Goal: Task Accomplishment & Management: Complete application form

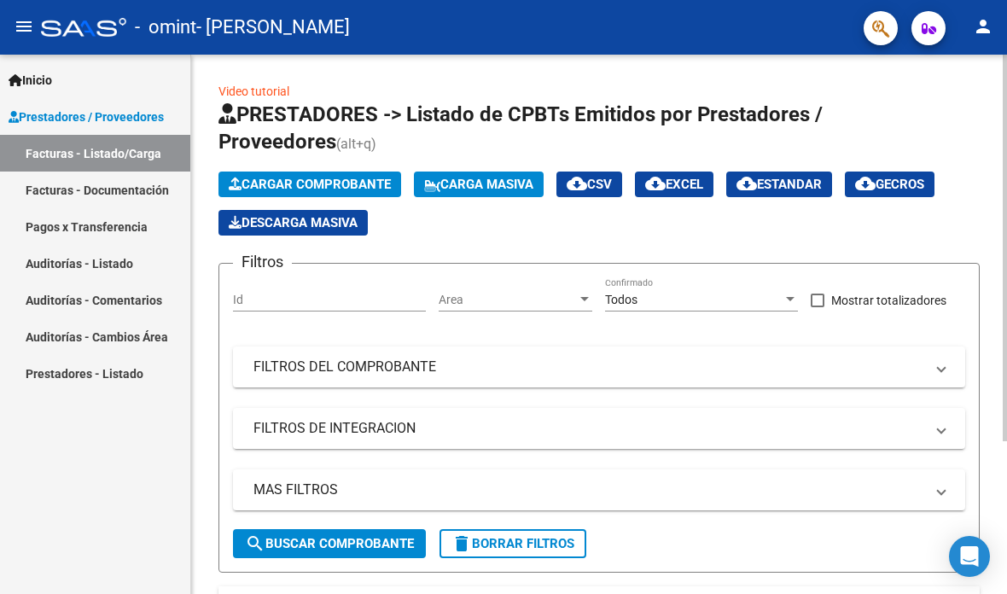
click at [376, 187] on span "Cargar Comprobante" at bounding box center [310, 184] width 162 height 15
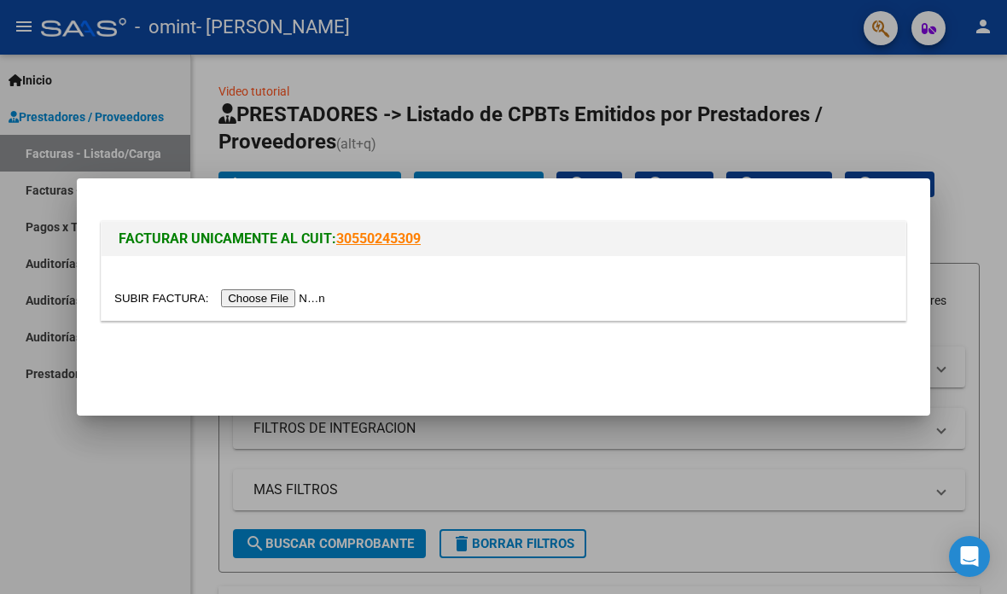
click at [270, 294] on input "file" at bounding box center [222, 298] width 216 height 18
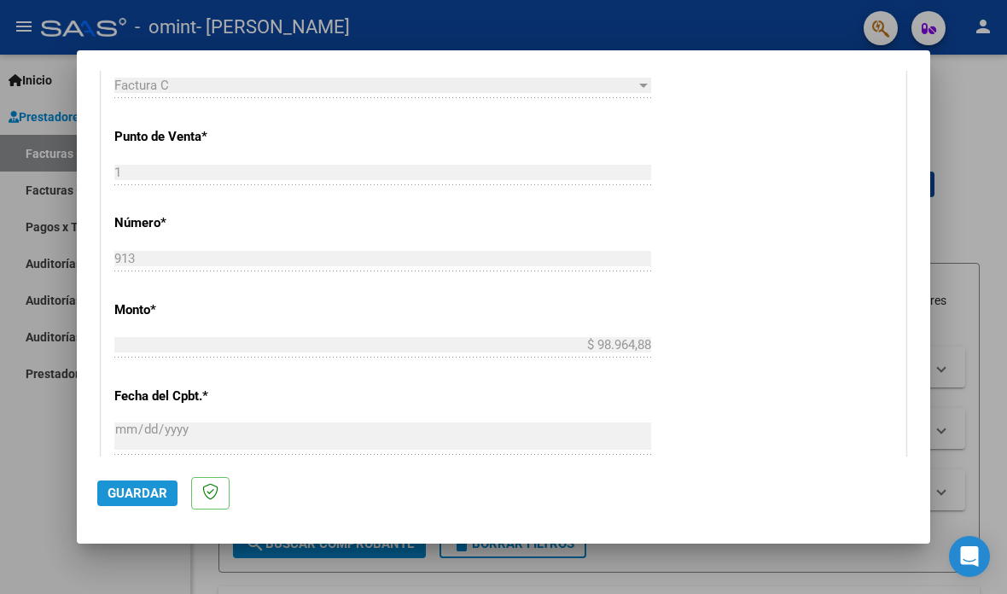
click at [146, 501] on span "Guardar" at bounding box center [138, 493] width 60 height 15
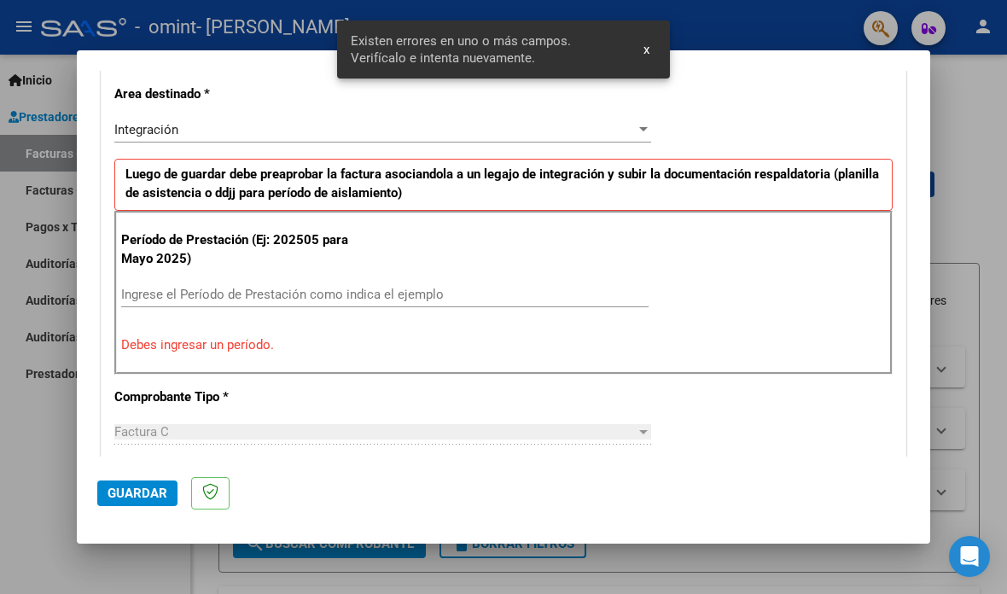
scroll to position [375, 0]
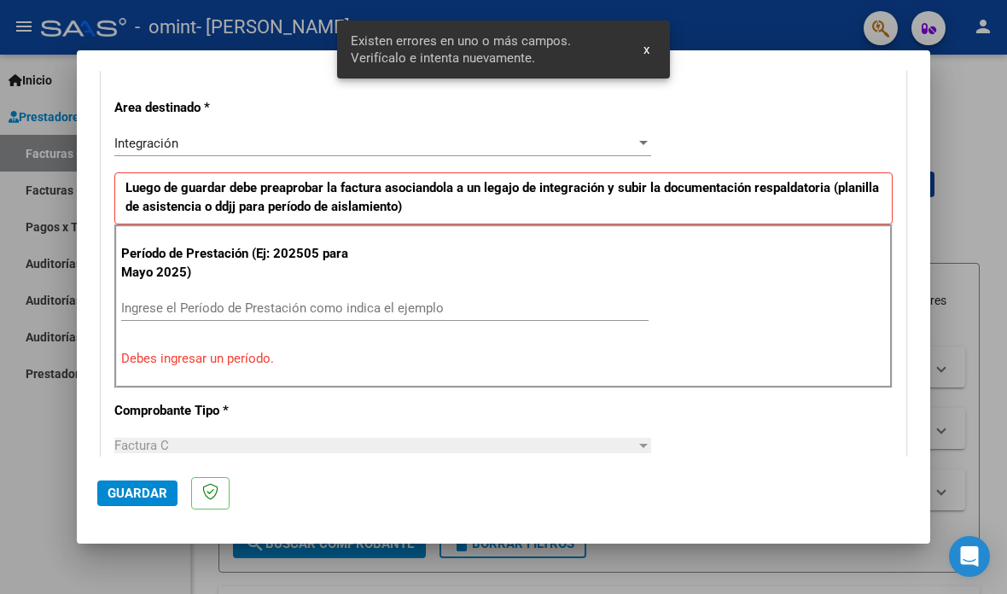
click at [338, 265] on div "Período de Prestación (Ej: 202505 para Mayo 2025) Ingrese el Período de Prestac…" at bounding box center [503, 306] width 778 height 164
click at [376, 300] on input "Ingrese el Período de Prestación como indica el ejemplo" at bounding box center [384, 307] width 527 height 15
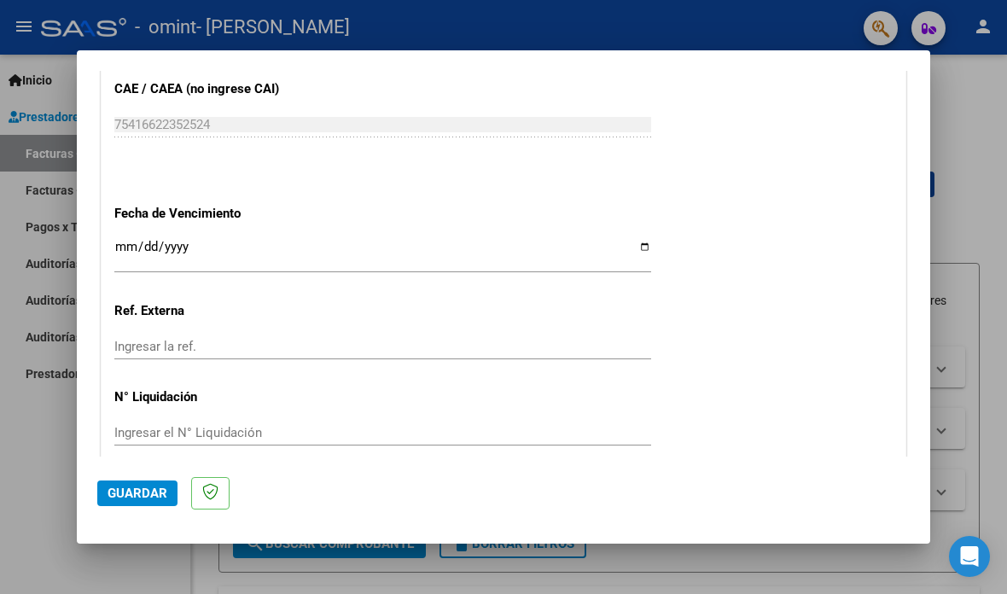
scroll to position [1093, 0]
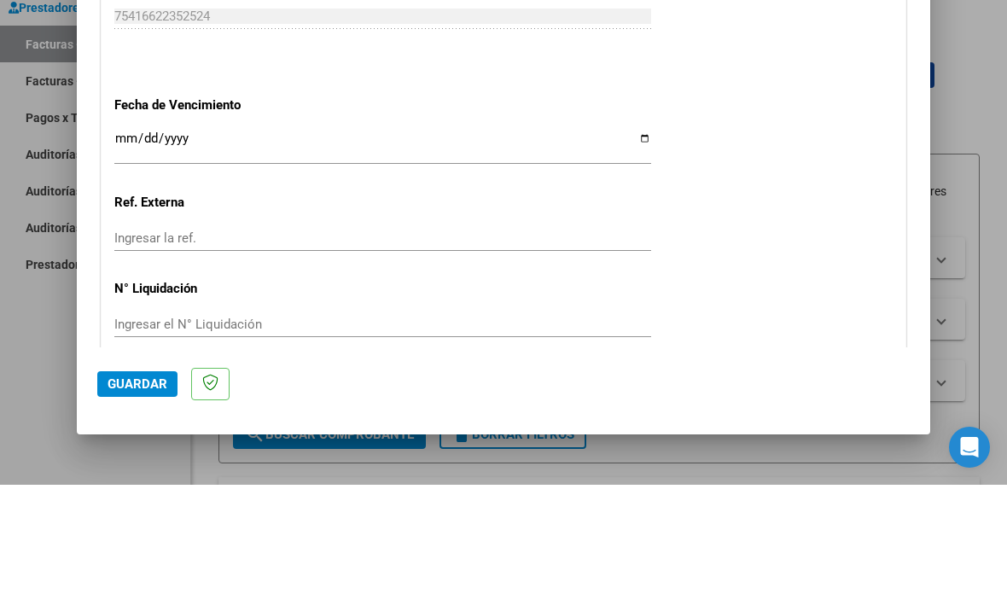
type input "202509"
click at [142, 486] on span "Guardar" at bounding box center [138, 493] width 60 height 15
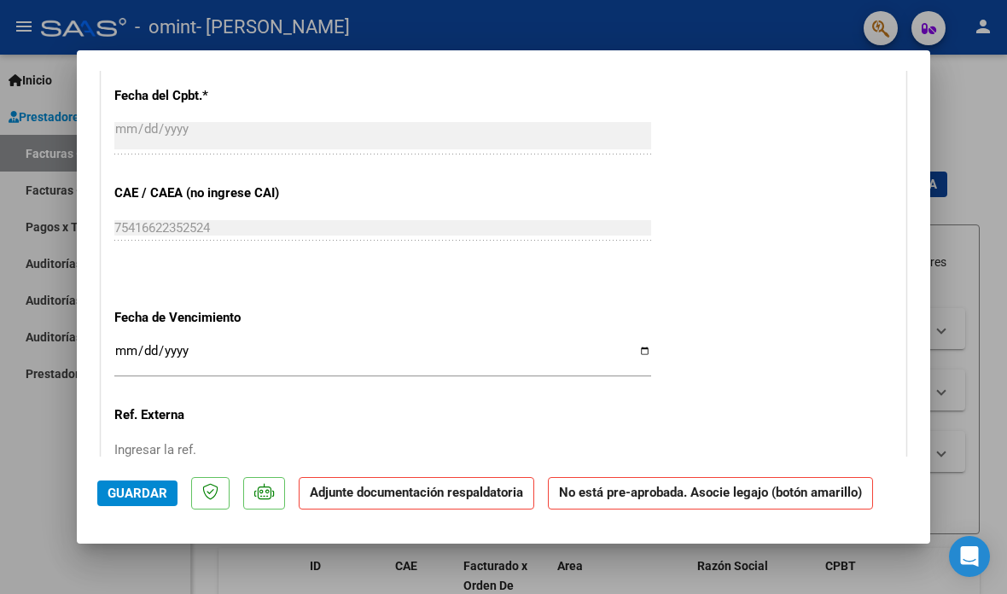
scroll to position [971, 0]
click at [573, 344] on input "Ingresar la fecha" at bounding box center [382, 357] width 537 height 27
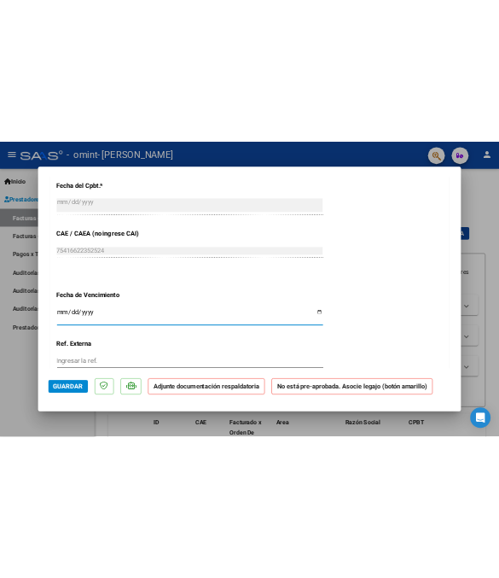
scroll to position [979, 0]
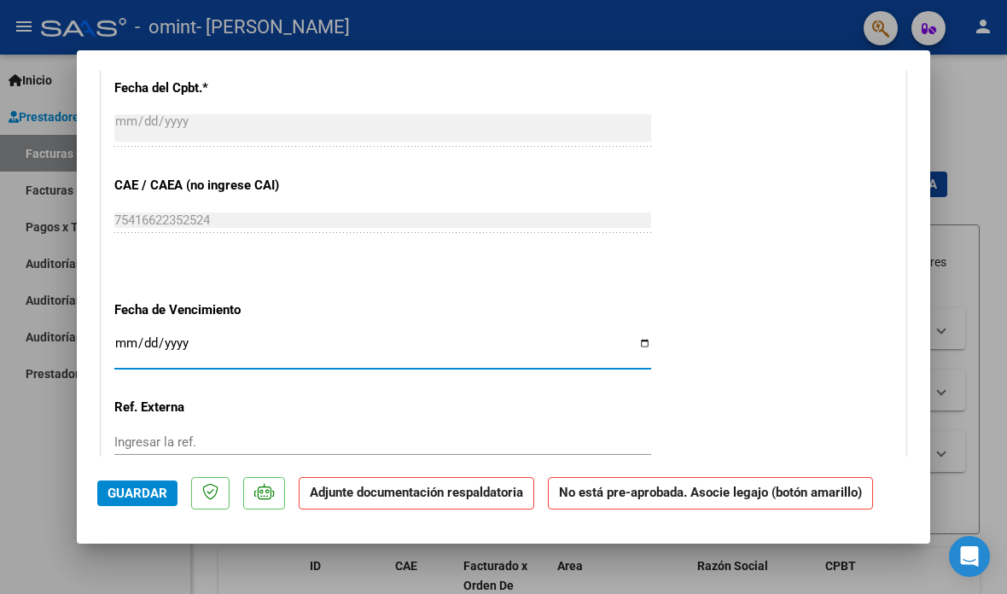
click at [584, 336] on input "[DATE]" at bounding box center [382, 349] width 537 height 27
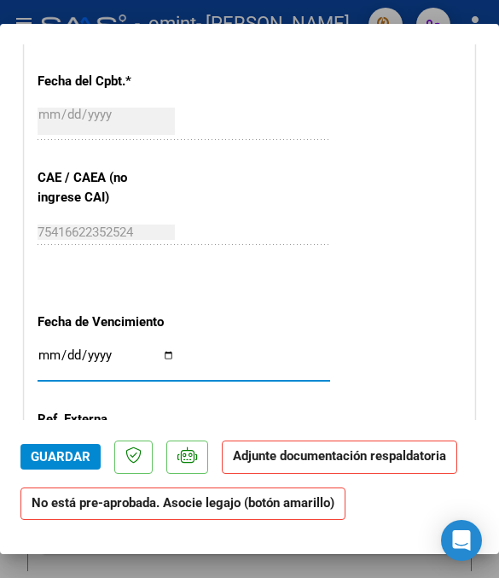
click at [238, 345] on div "[DATE] Ingresar la fecha" at bounding box center [184, 363] width 293 height 37
type input "[DATE]"
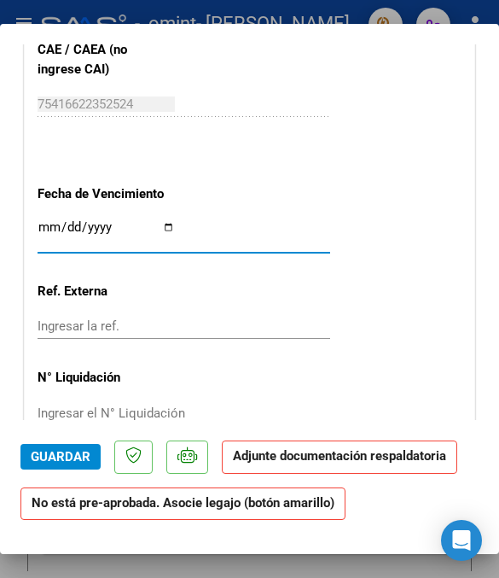
scroll to position [1107, 0]
click at [297, 313] on div "Ingresar la ref." at bounding box center [184, 326] width 293 height 26
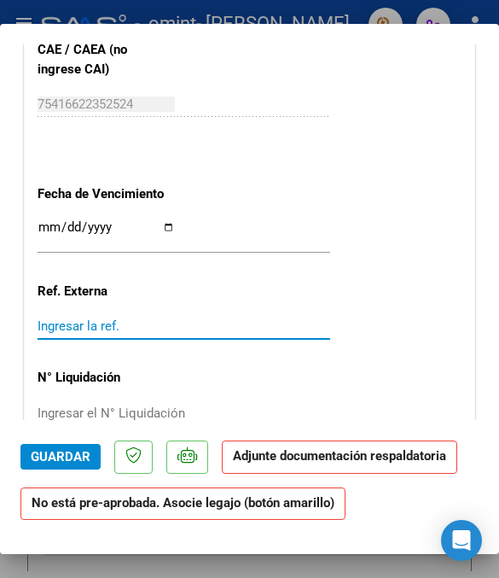
click at [253, 400] on div "Ingresar el N° Liquidación" at bounding box center [184, 413] width 293 height 26
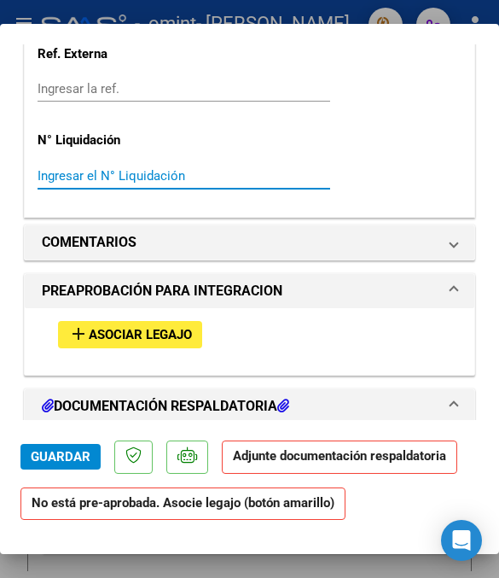
scroll to position [1344, 0]
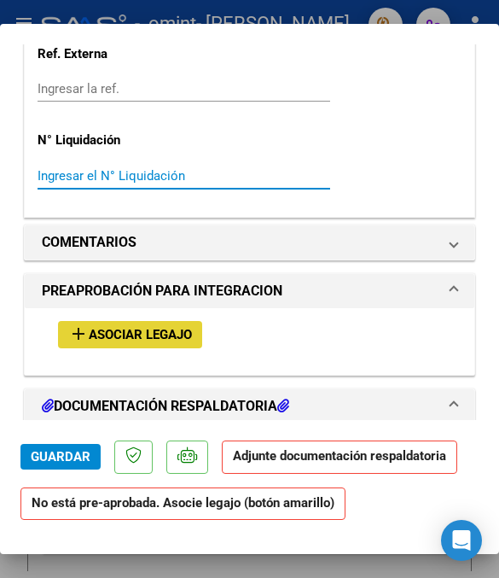
click at [166, 328] on span "Asociar Legajo" at bounding box center [140, 335] width 103 height 15
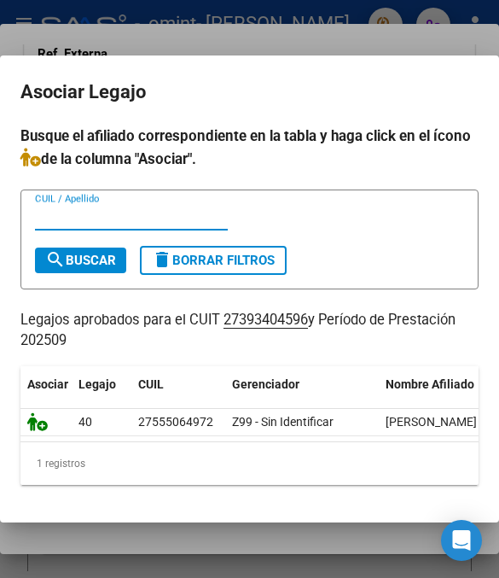
click at [46, 412] on icon at bounding box center [37, 421] width 20 height 19
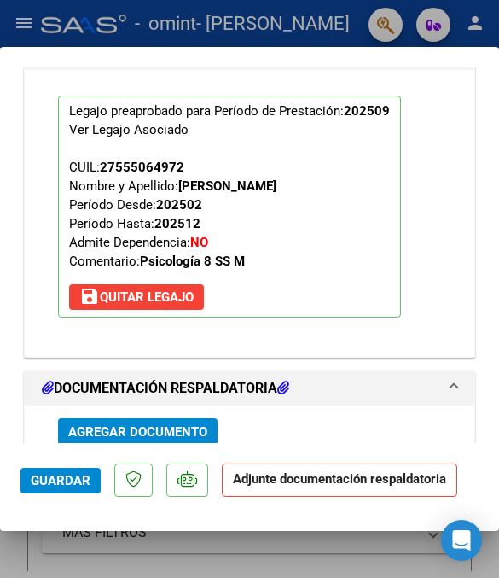
scroll to position [1670, 0]
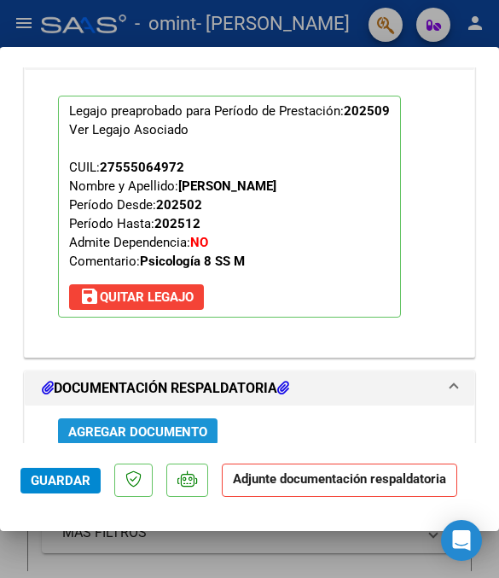
click at [189, 424] on span "Agregar Documento" at bounding box center [137, 431] width 139 height 15
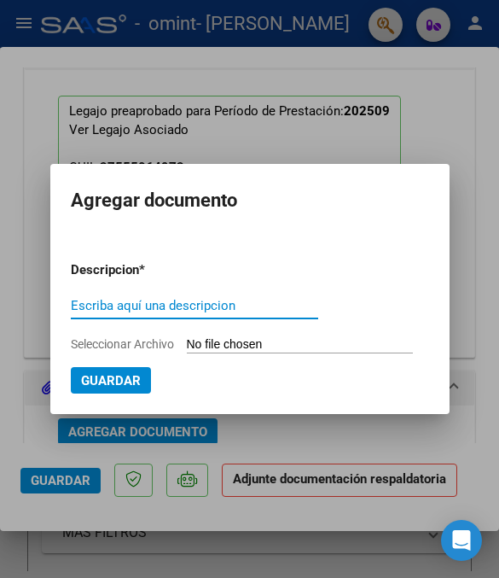
click at [243, 352] on input "Seleccionar Archivo" at bounding box center [300, 345] width 226 height 16
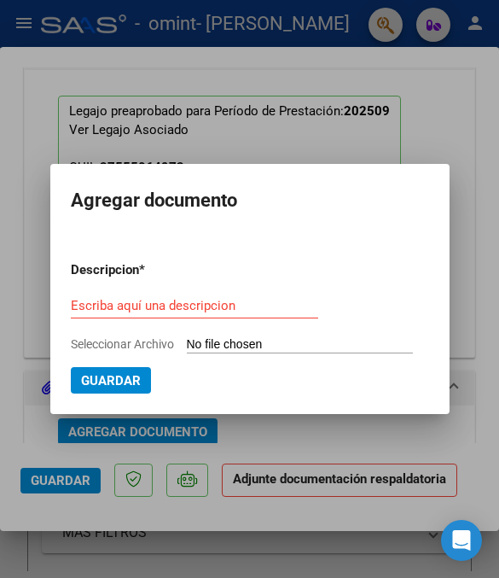
type input "C:\fakepath\asistencia [DATE] psicologia.pdf"
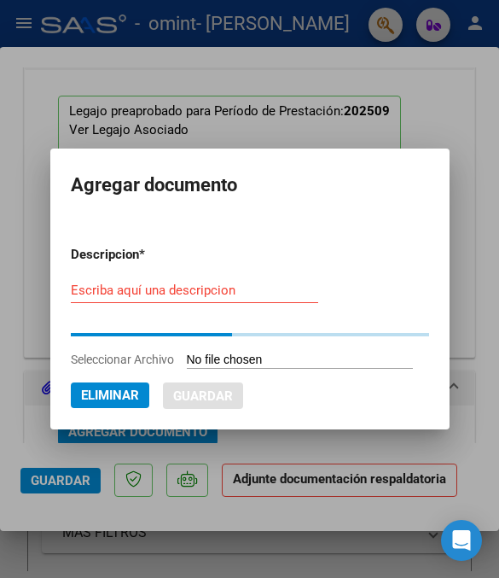
click at [247, 284] on input "Escriba aquí una descripcion" at bounding box center [194, 289] width 247 height 15
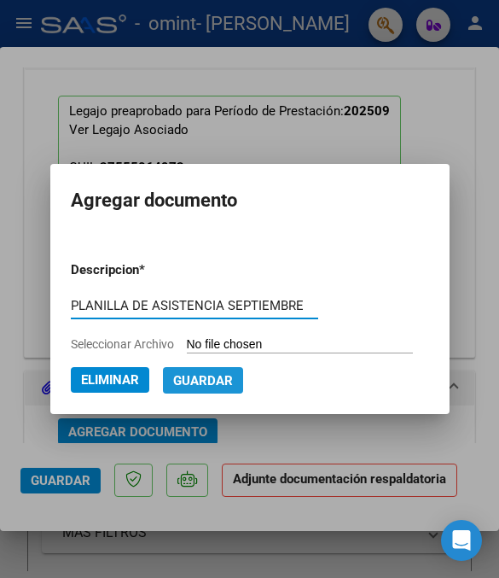
type input "PLANILLA DE ASISTENCIA SEPTIEMBRE"
click at [236, 393] on button "Guardar" at bounding box center [203, 380] width 80 height 26
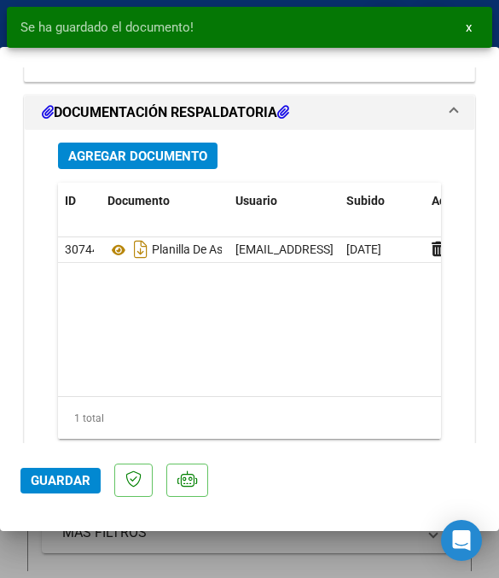
click at [77, 488] on span "Guardar" at bounding box center [61, 480] width 60 height 15
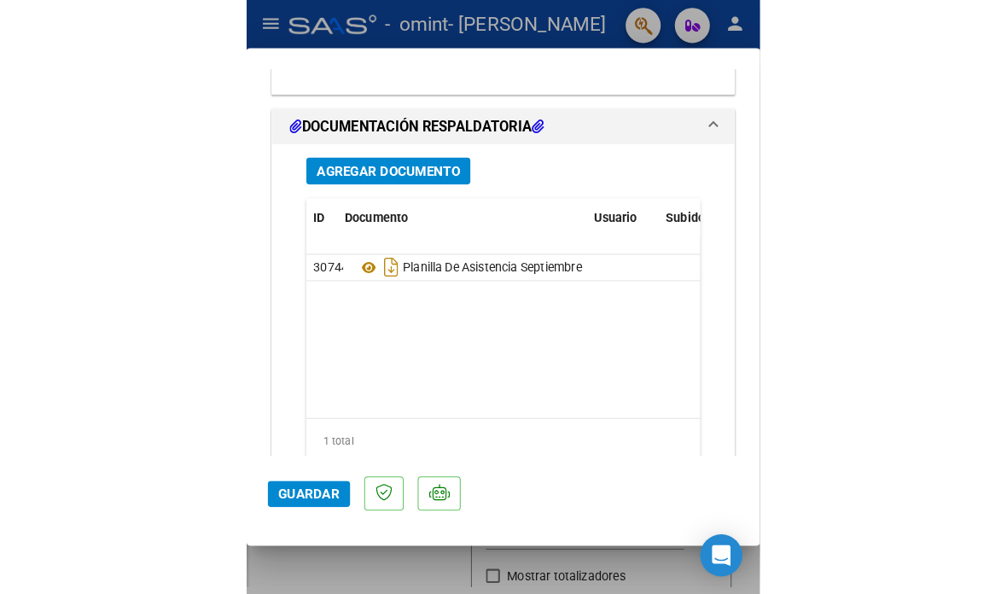
scroll to position [1852, 0]
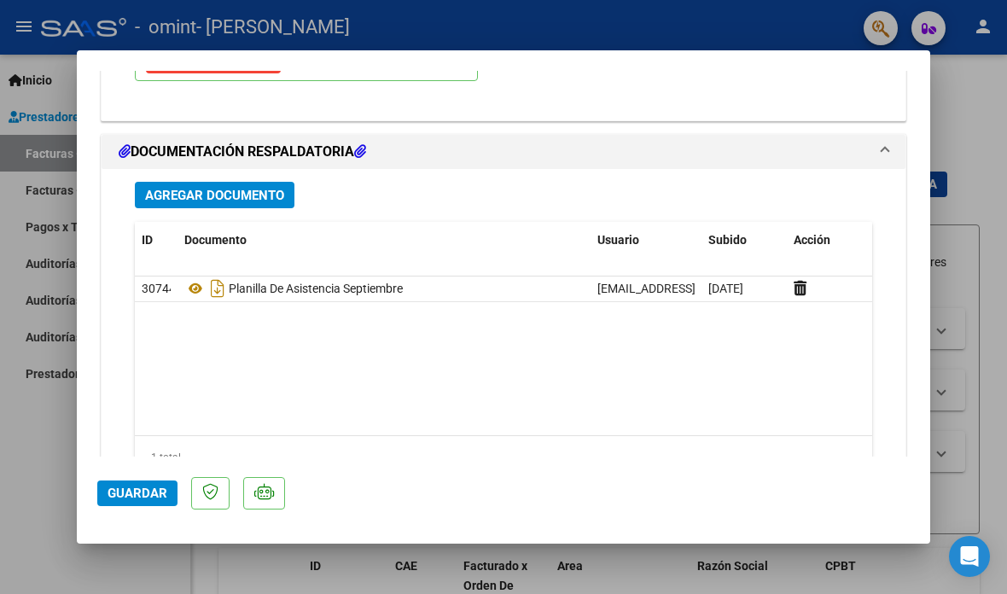
click at [935, 294] on div at bounding box center [503, 297] width 1007 height 594
type input "$ 0,00"
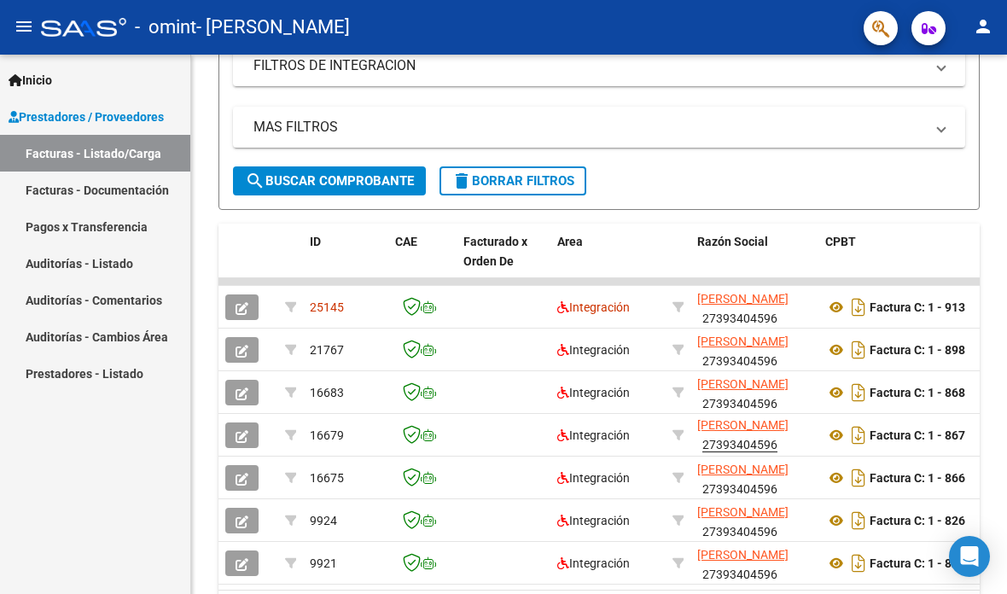
scroll to position [390, 0]
